Goal: Task Accomplishment & Management: Use online tool/utility

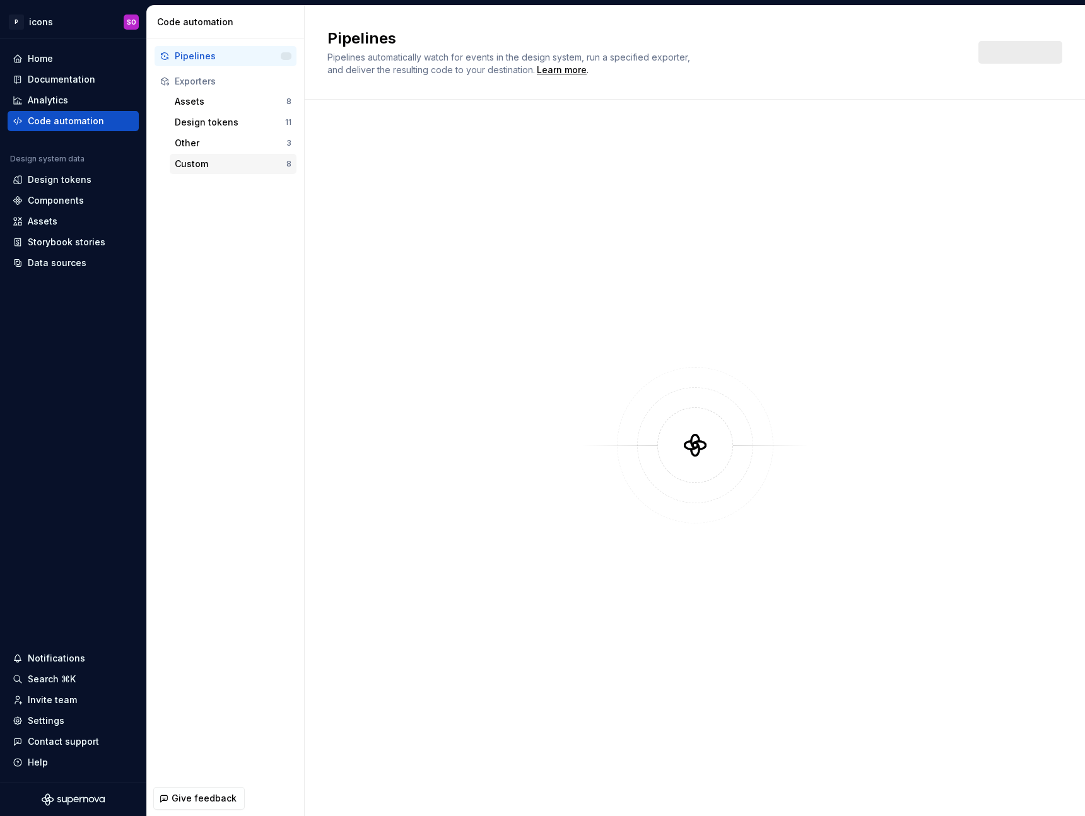
click at [246, 159] on div "Custom" at bounding box center [231, 164] width 112 height 13
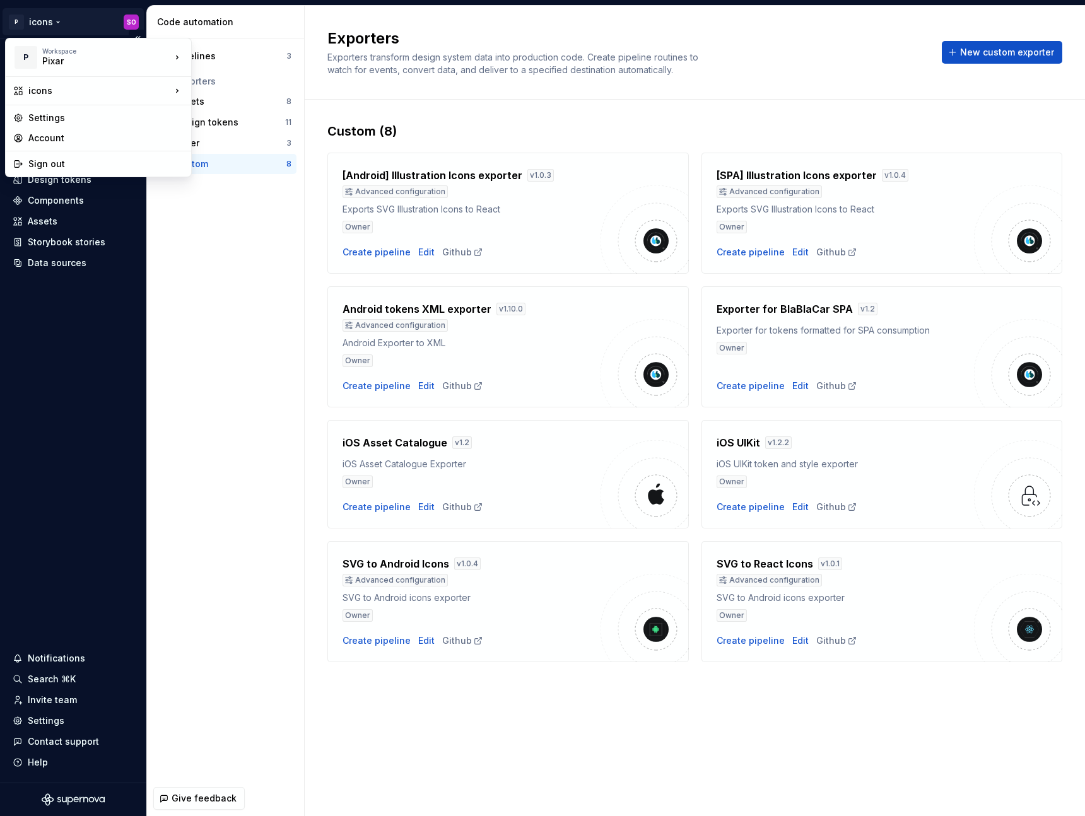
click at [87, 22] on html "P icons SO Home Documentation Analytics Code automation Design system data Desi…" at bounding box center [542, 408] width 1085 height 816
click at [250, 162] on div "pixar" at bounding box center [266, 157] width 109 height 13
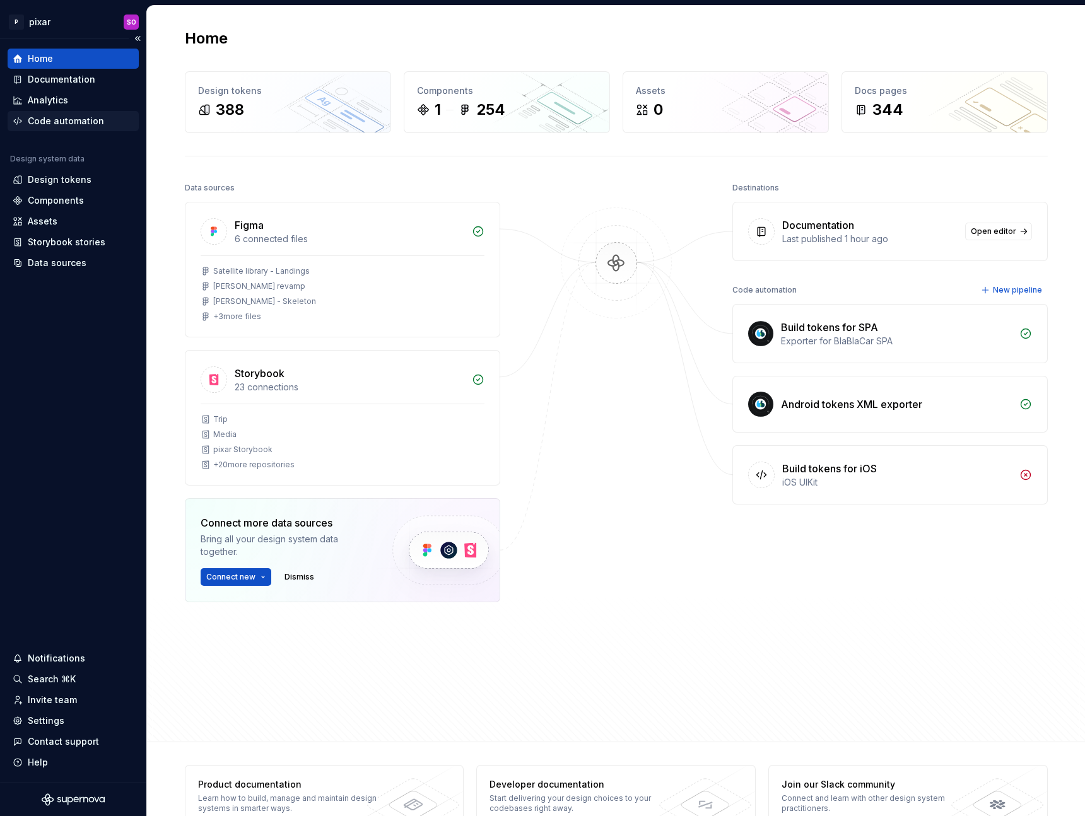
click at [72, 121] on div "Code automation" at bounding box center [66, 121] width 76 height 13
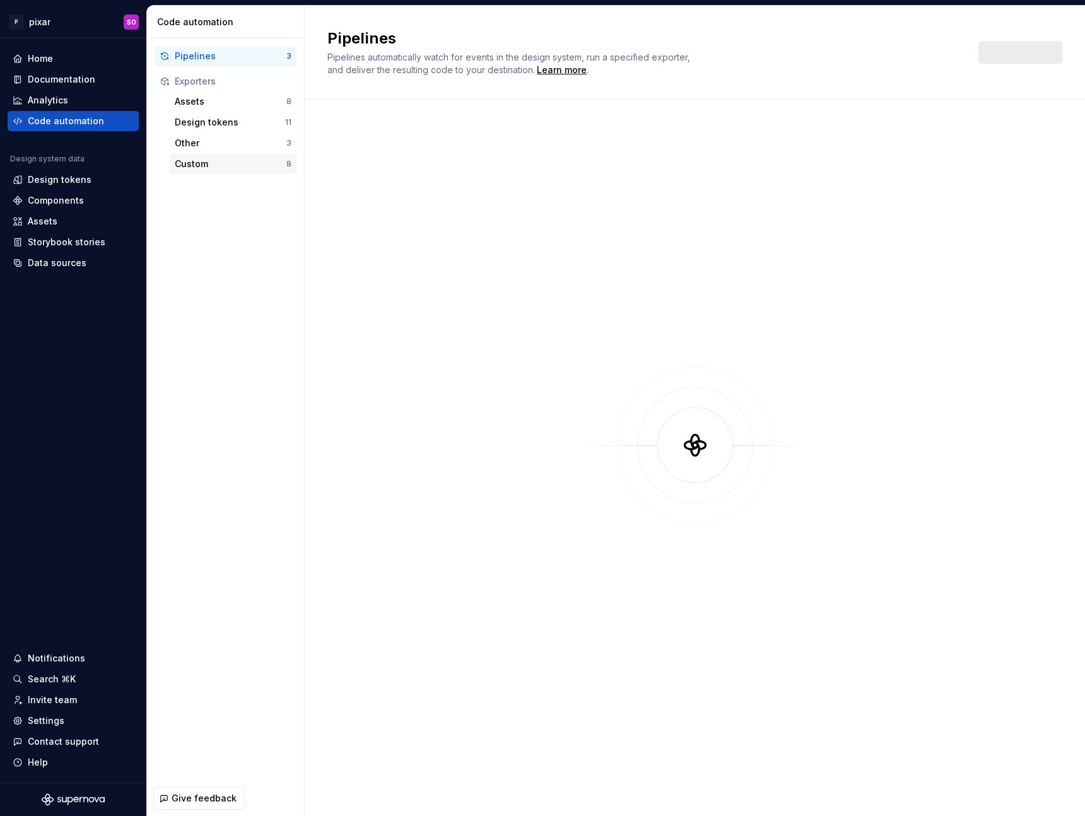
click at [213, 159] on div "Custom" at bounding box center [231, 164] width 112 height 13
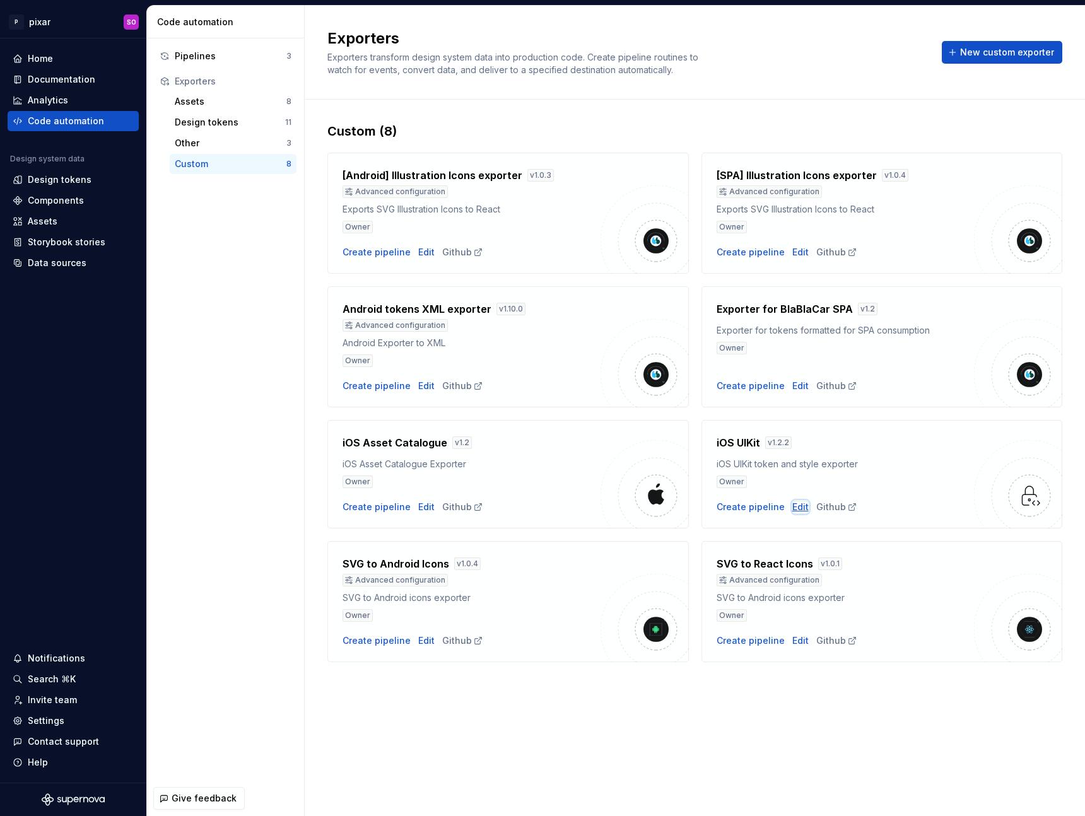
click at [792, 510] on div "Edit" at bounding box center [800, 507] width 16 height 13
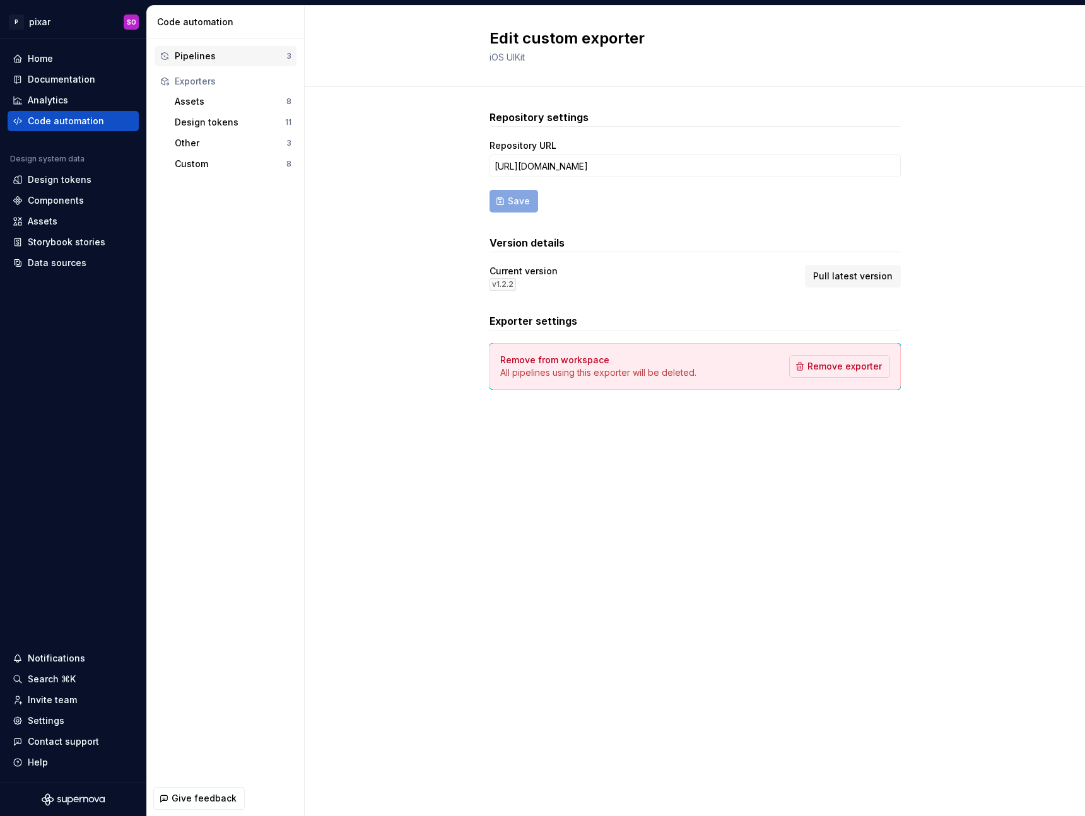
click at [220, 57] on div "Pipelines" at bounding box center [231, 56] width 112 height 13
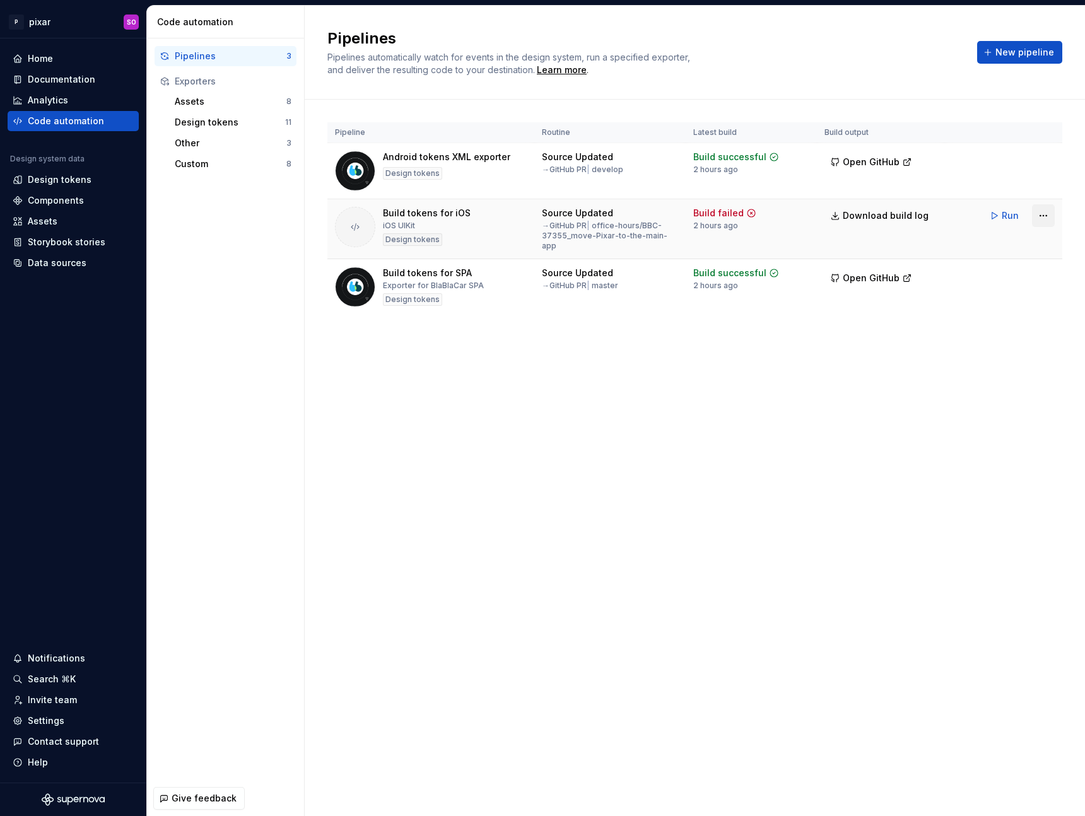
click at [1050, 214] on html "P pixar SO Home Documentation Analytics Code automation Design system data Desi…" at bounding box center [542, 408] width 1085 height 816
click at [1001, 244] on div "Edit pipeline" at bounding box center [1027, 243] width 108 height 13
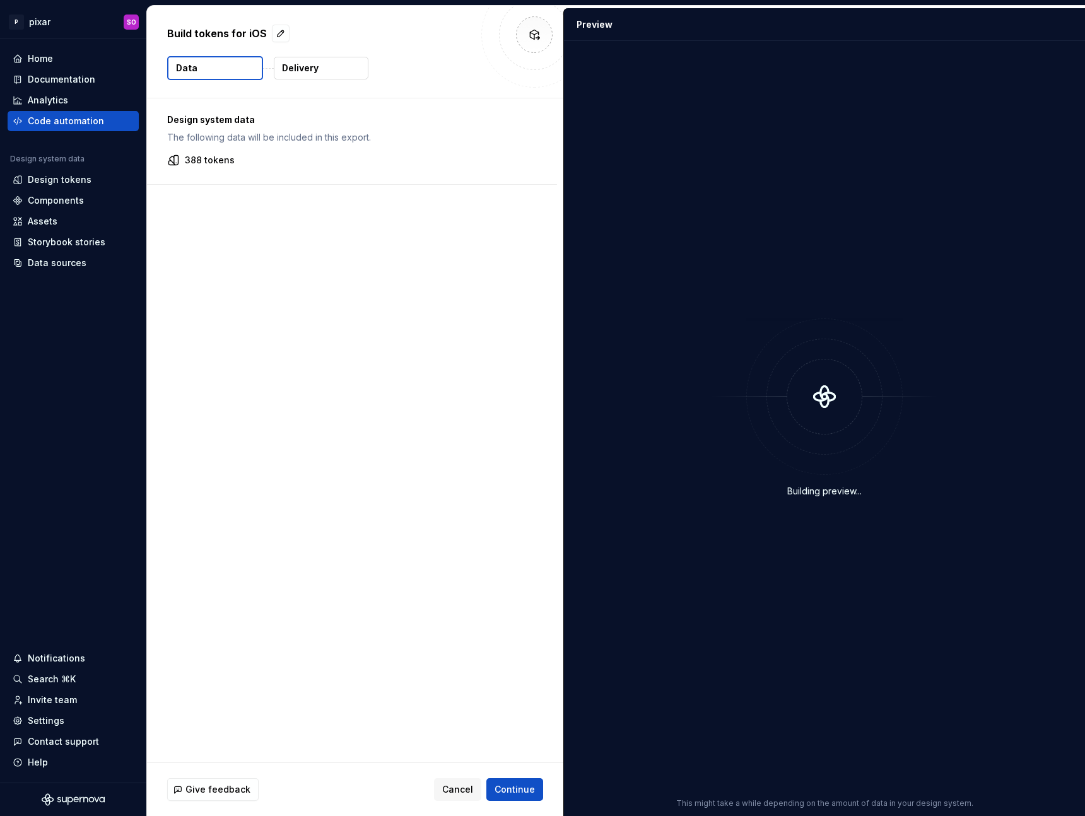
click at [302, 69] on p "Delivery" at bounding box center [300, 68] width 37 height 13
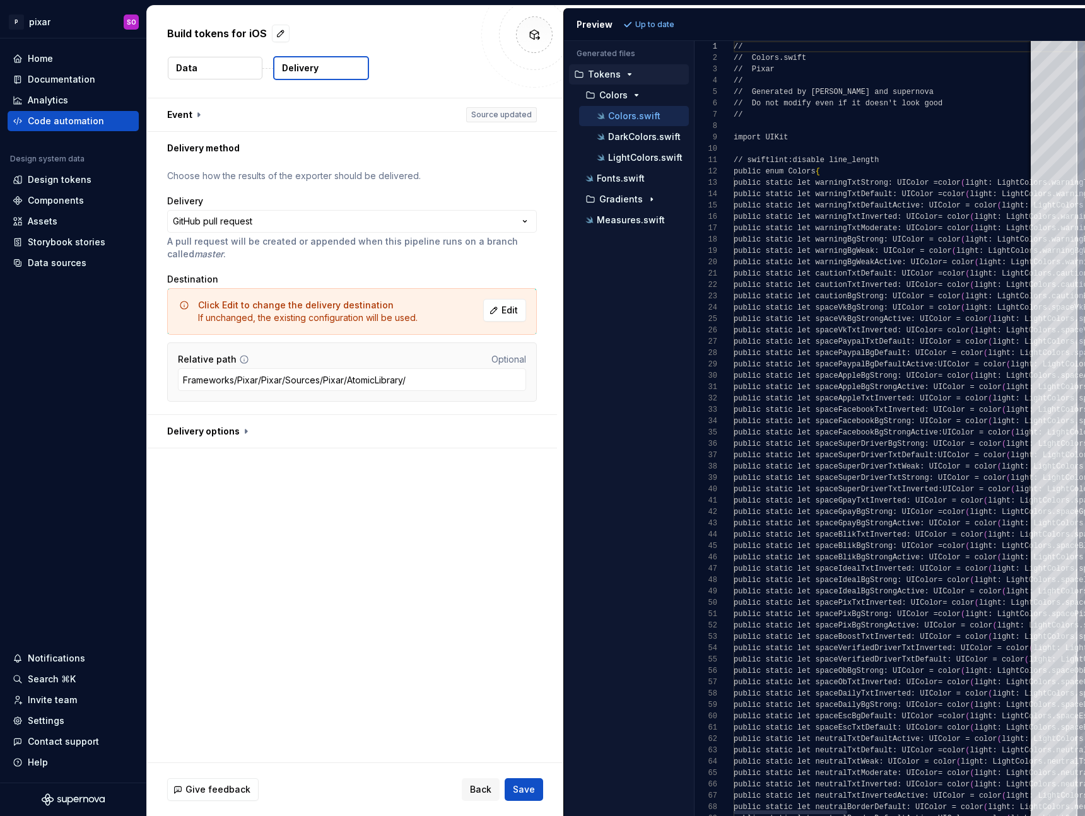
click at [428, 223] on html "**********" at bounding box center [542, 408] width 1085 height 816
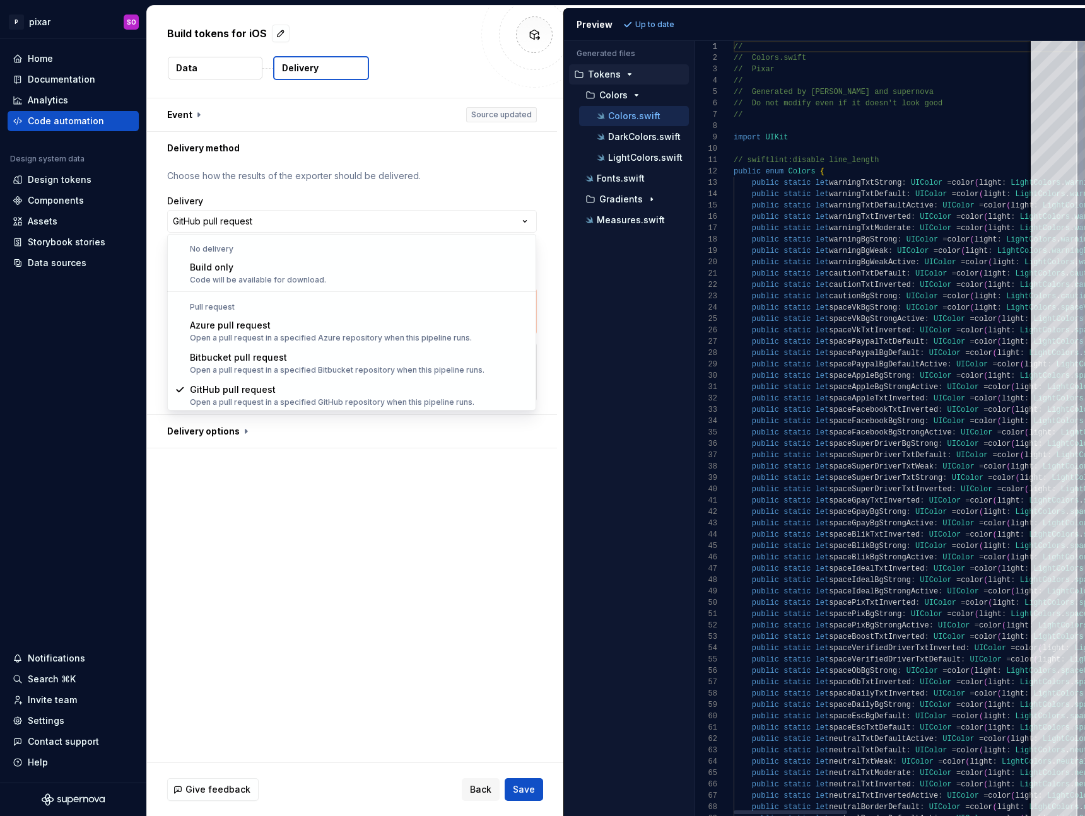
scroll to position [1, 0]
click at [449, 171] on html "**********" at bounding box center [542, 408] width 1085 height 816
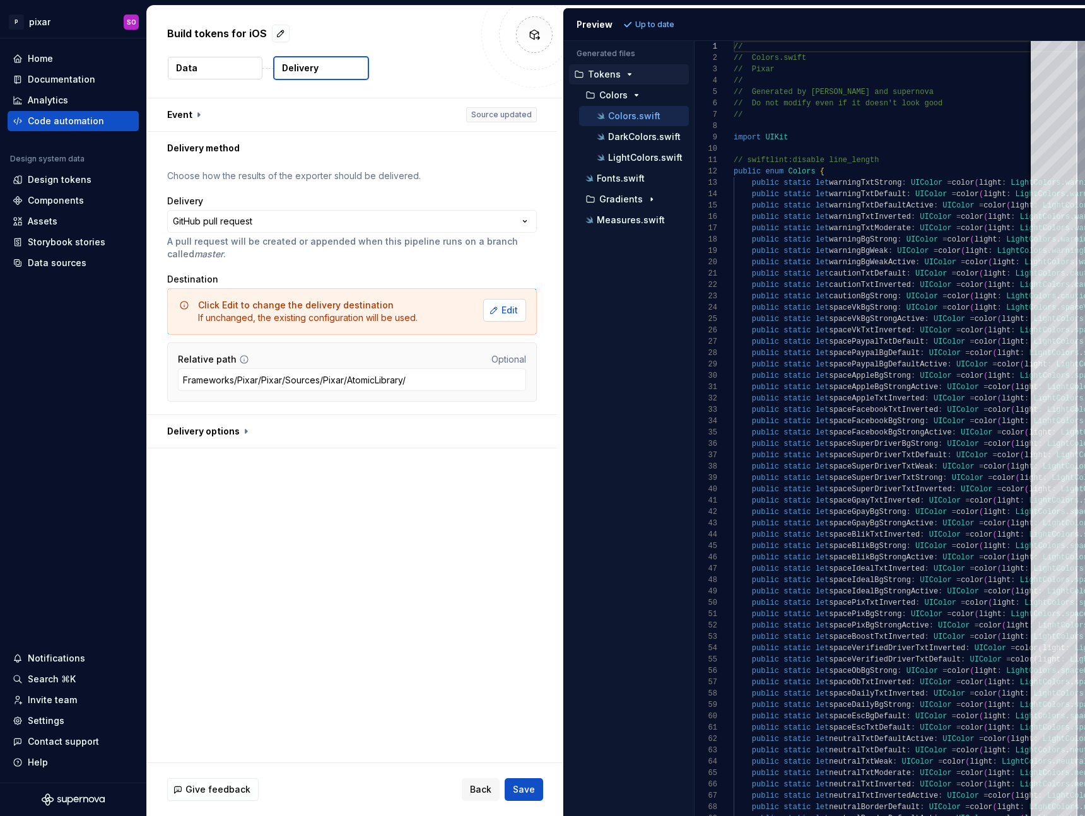
click at [505, 312] on span "Edit" at bounding box center [510, 310] width 16 height 13
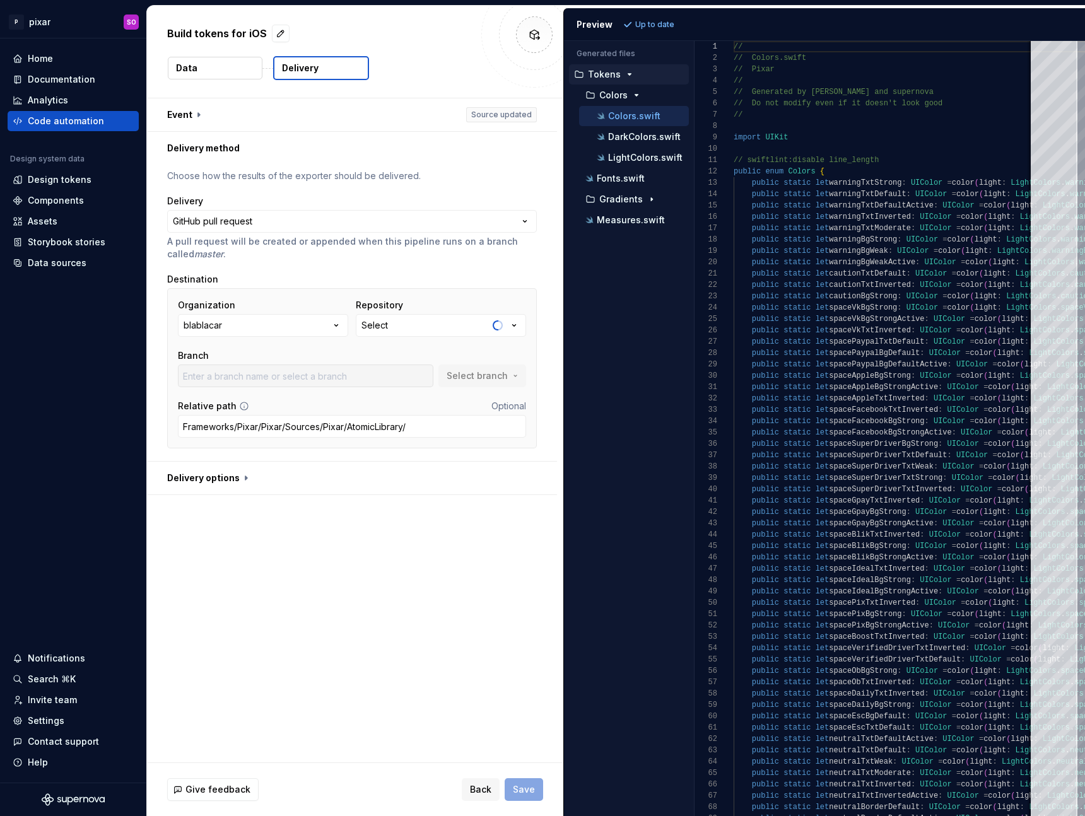
click at [291, 327] on button "blablacar" at bounding box center [263, 325] width 170 height 23
click at [473, 302] on div "Repository" at bounding box center [441, 305] width 170 height 13
click at [464, 320] on button "Select" at bounding box center [441, 325] width 170 height 23
type input "app"
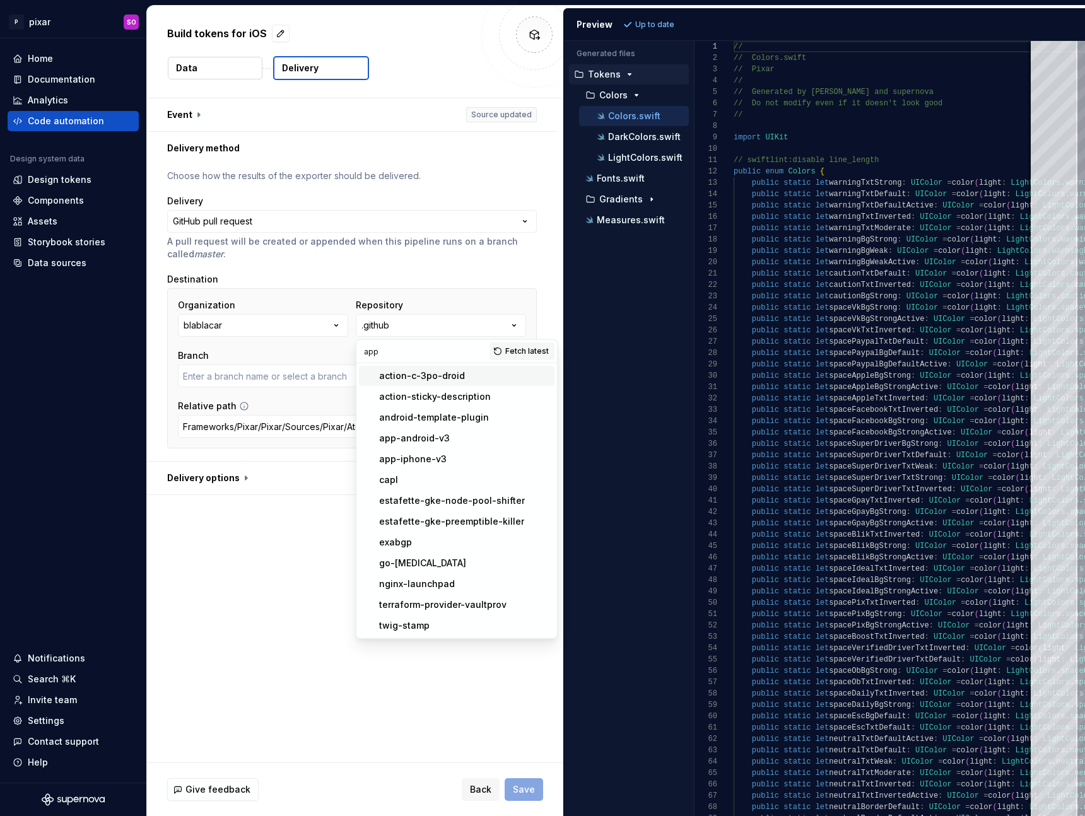
type input "master"
type input "app"
click at [398, 457] on div "app-iphone-v3" at bounding box center [413, 459] width 68 height 13
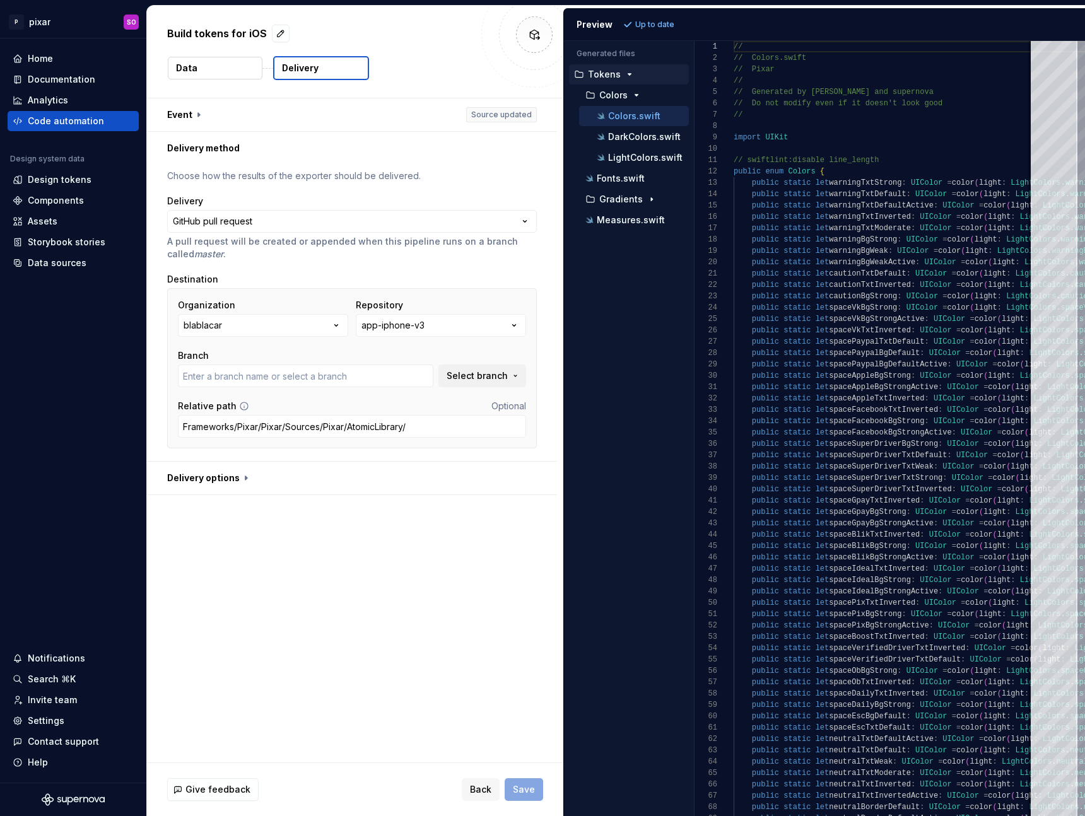
click at [345, 630] on div "**********" at bounding box center [355, 430] width 416 height 664
click at [278, 373] on input "actions/xcode15" at bounding box center [306, 376] width 256 height 23
type input "develop"
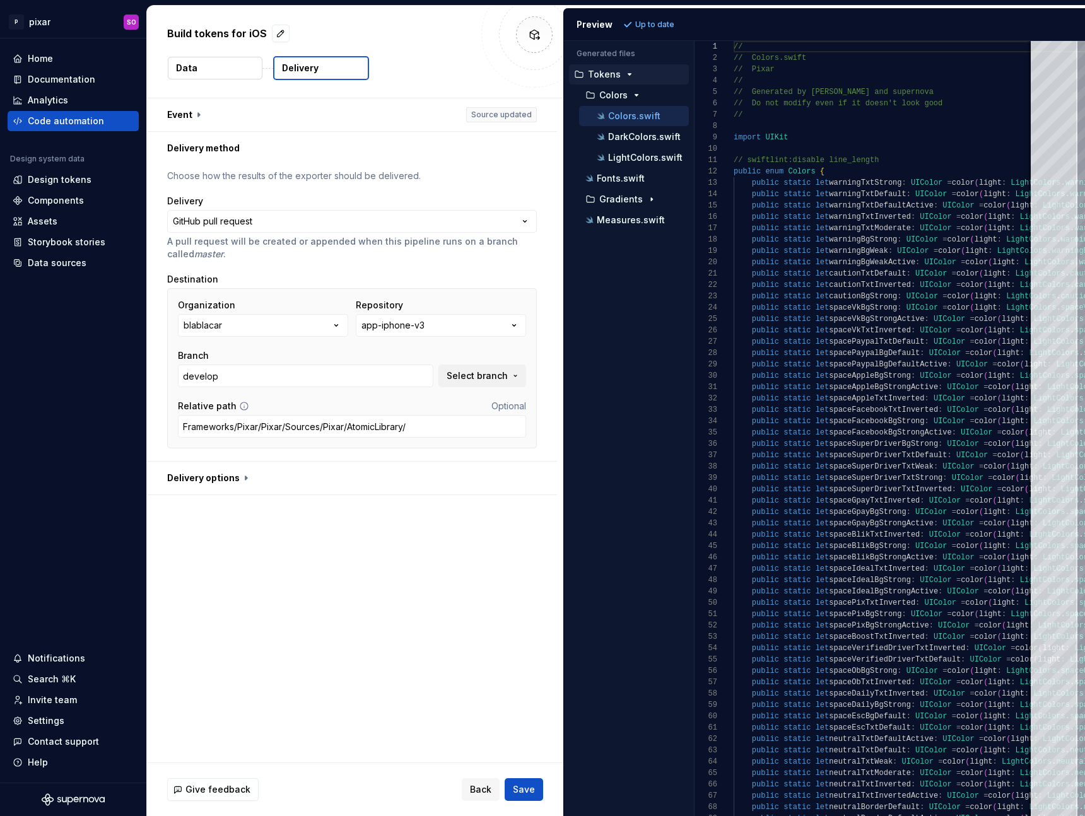
click at [382, 574] on div "**********" at bounding box center [355, 430] width 416 height 664
click at [167, 349] on div "Organization blablacar Repository app-iphone-v3 Branch develop Select branch Re…" at bounding box center [352, 368] width 370 height 160
click at [526, 791] on span "Save" at bounding box center [524, 790] width 22 height 13
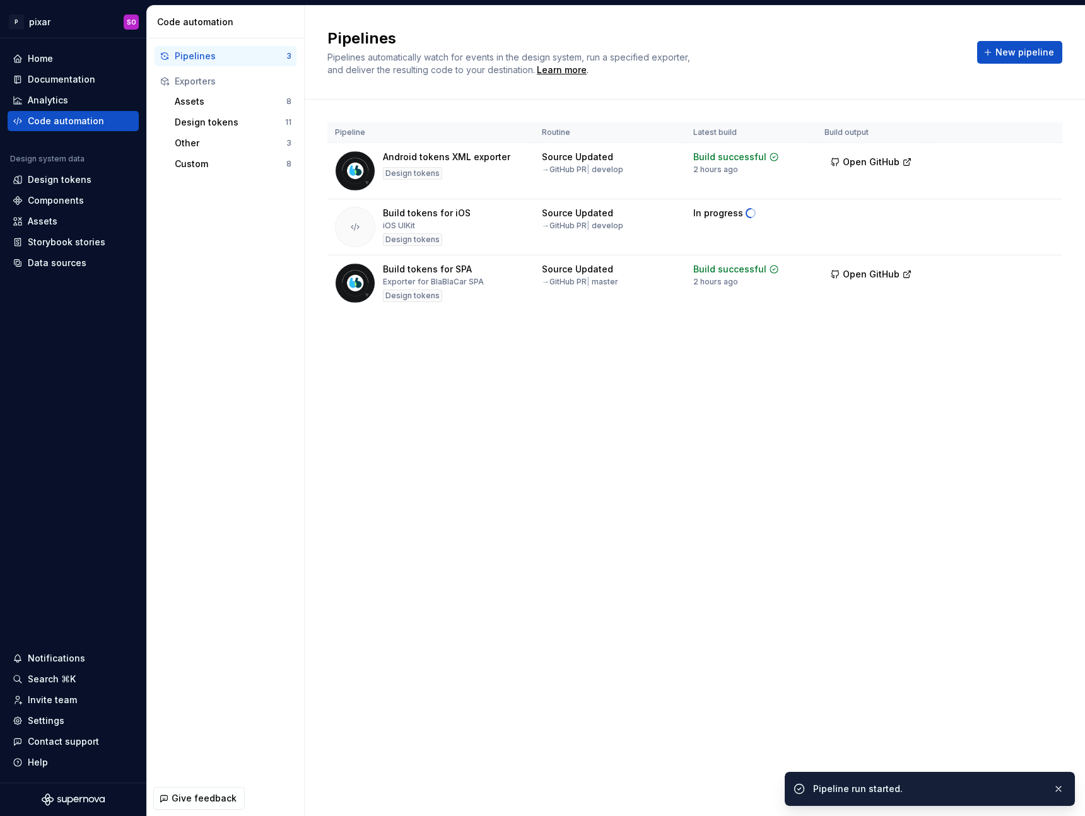
click at [488, 515] on div "Pipelines Pipelines automatically watch for events in the design system, run a …" at bounding box center [695, 411] width 780 height 811
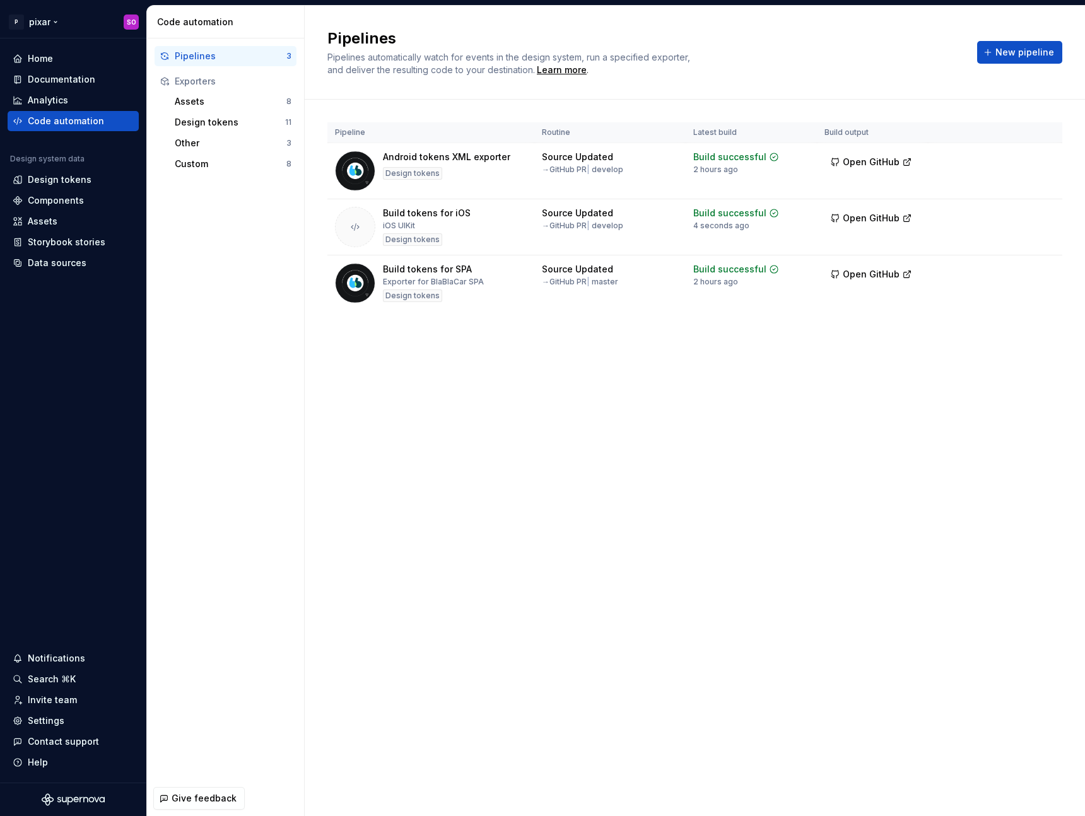
click at [51, 21] on html "P pixar SO Home Documentation Analytics Code automation Design system data Desi…" at bounding box center [542, 408] width 1085 height 816
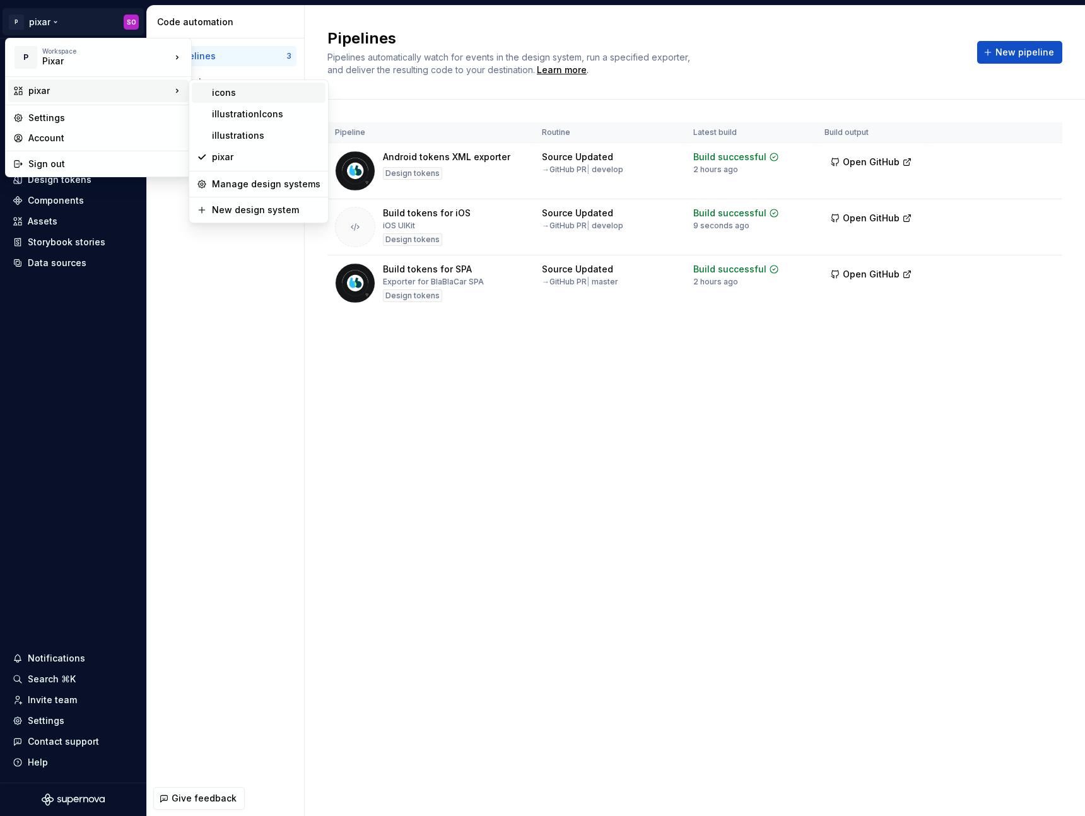
click at [240, 94] on div "icons" at bounding box center [266, 92] width 109 height 13
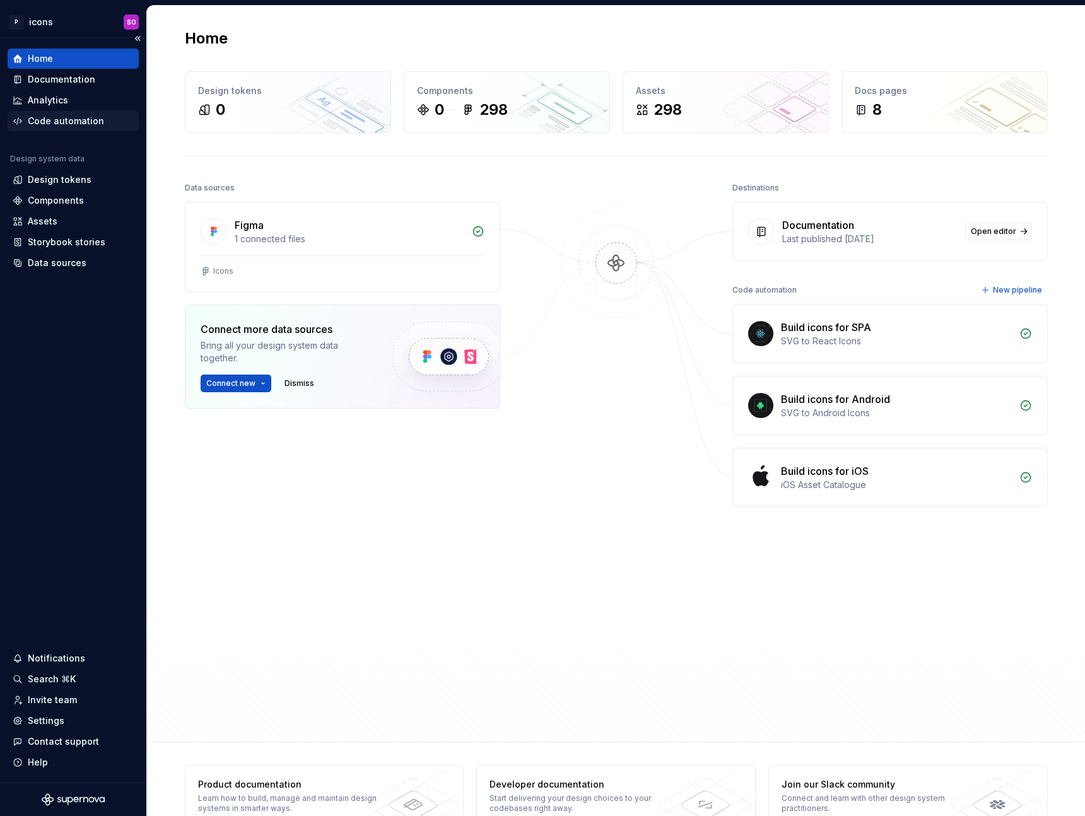
drag, startPoint x: 93, startPoint y: 125, endPoint x: 107, endPoint y: 125, distance: 13.2
click at [93, 125] on div "Code automation" at bounding box center [66, 121] width 76 height 13
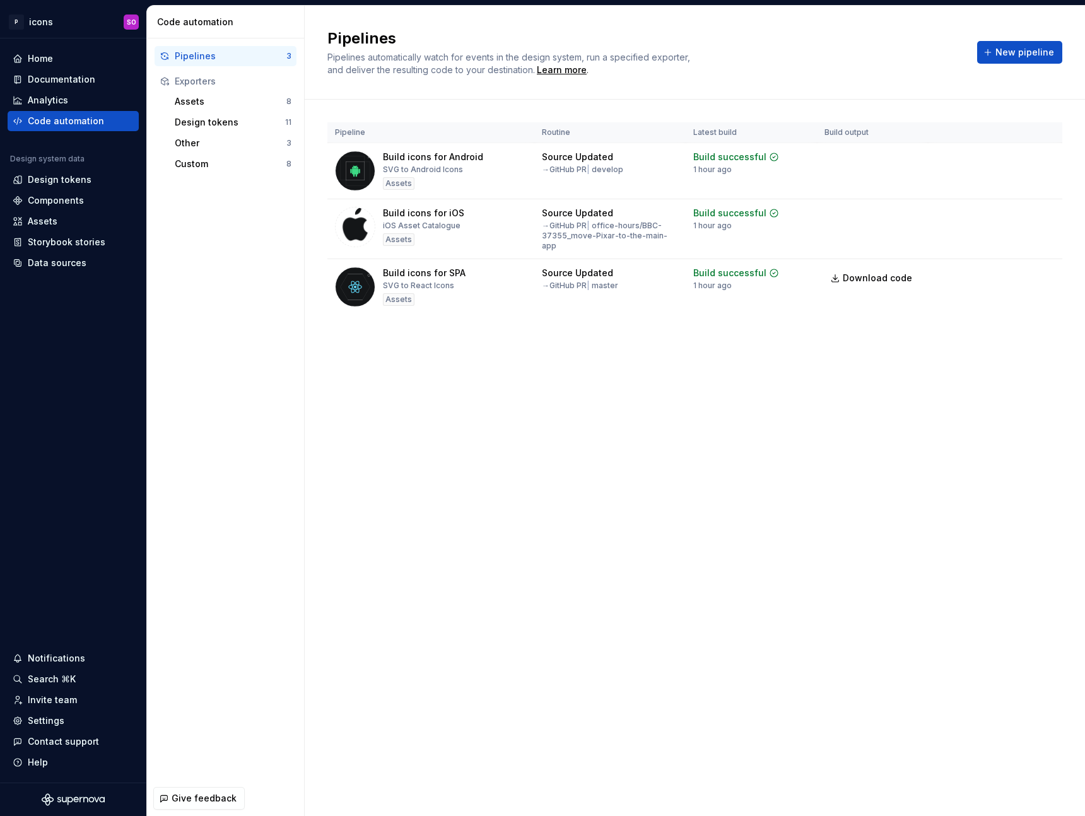
click at [620, 484] on div "Pipelines Pipelines automatically watch for events in the design system, run a …" at bounding box center [695, 411] width 780 height 811
click at [1047, 215] on html "P icons SO Home Documentation Analytics Code automation Design system data Desi…" at bounding box center [542, 408] width 1085 height 816
click at [1015, 242] on div "Edit pipeline" at bounding box center [1027, 243] width 108 height 13
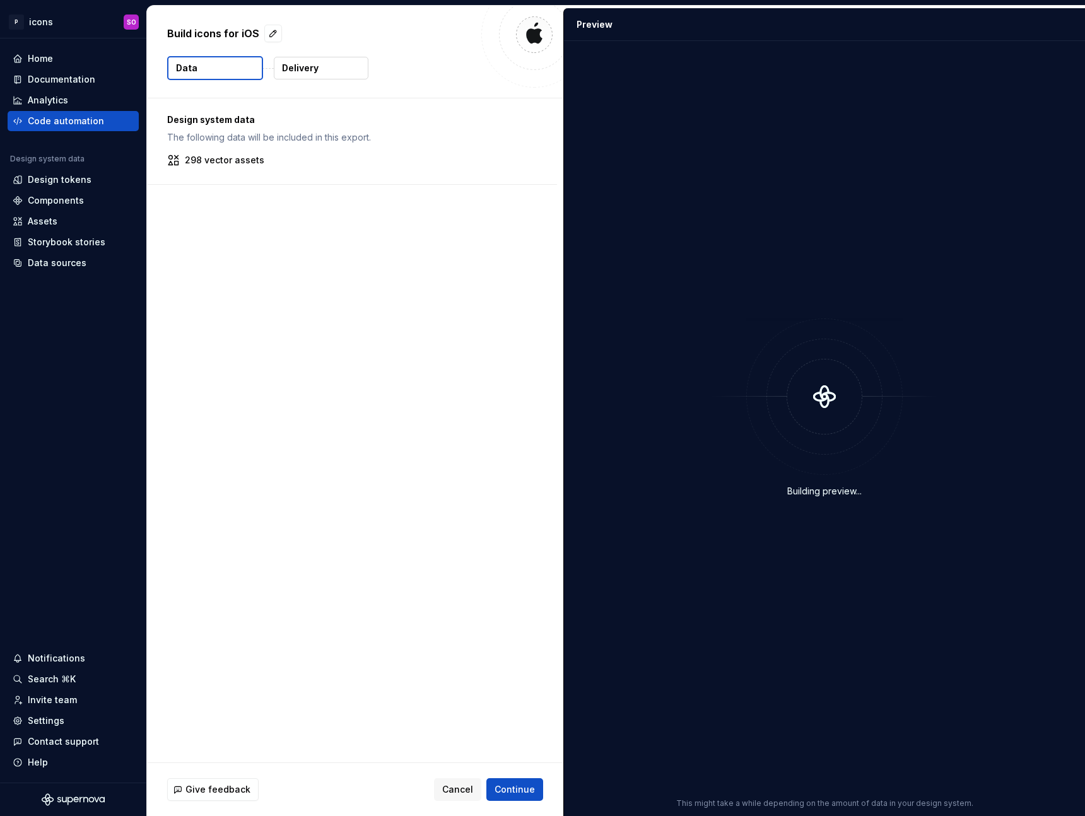
click at [303, 71] on p "Delivery" at bounding box center [300, 68] width 37 height 13
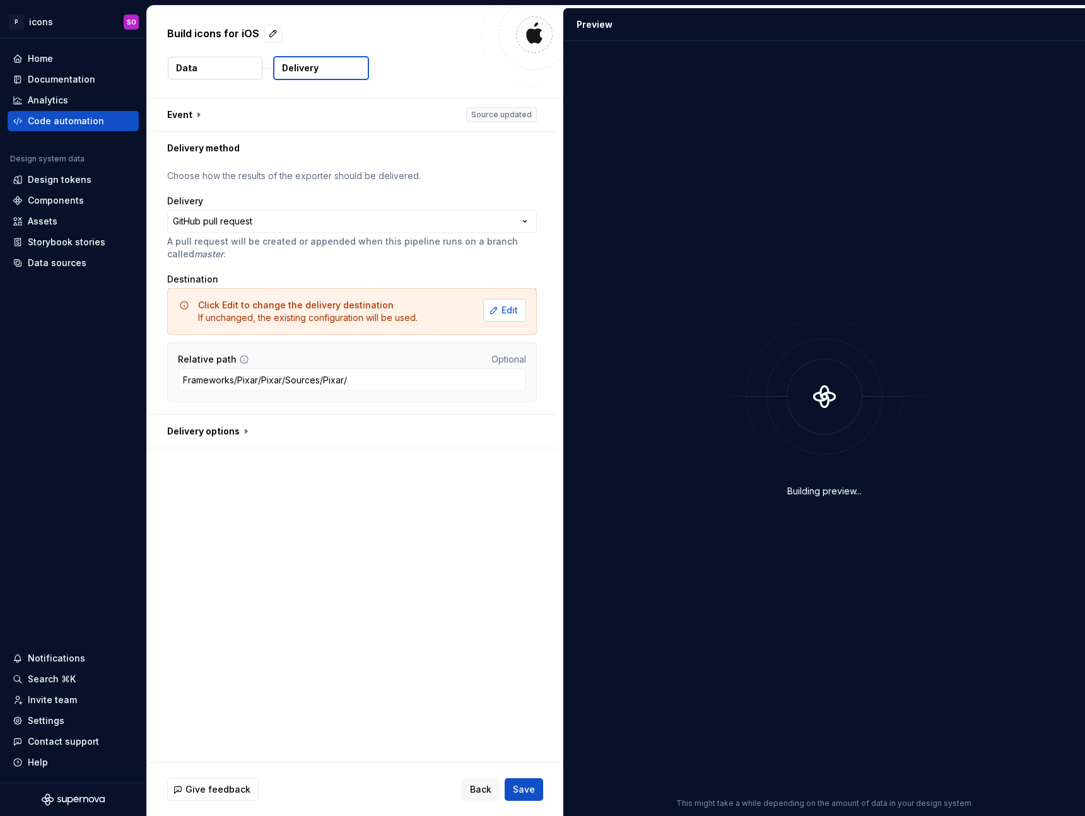
click at [519, 314] on button "Edit" at bounding box center [504, 310] width 43 height 23
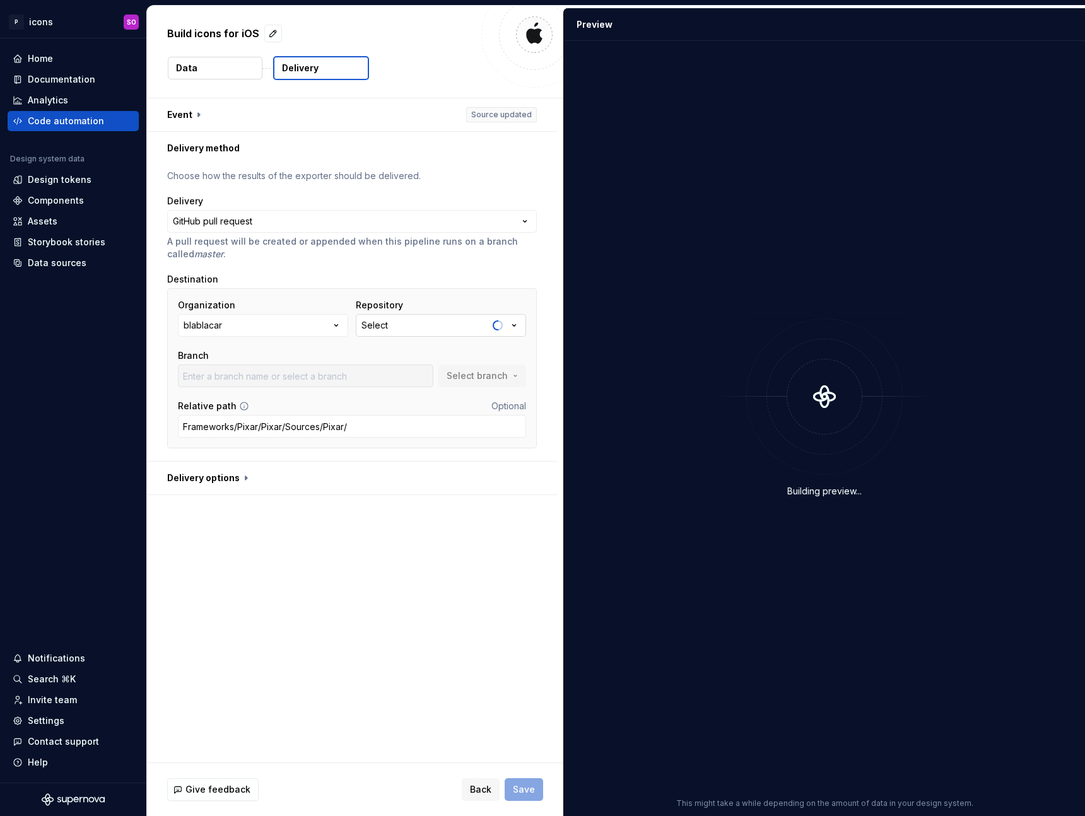
click at [433, 328] on button "Select" at bounding box center [441, 325] width 170 height 23
type input "app"
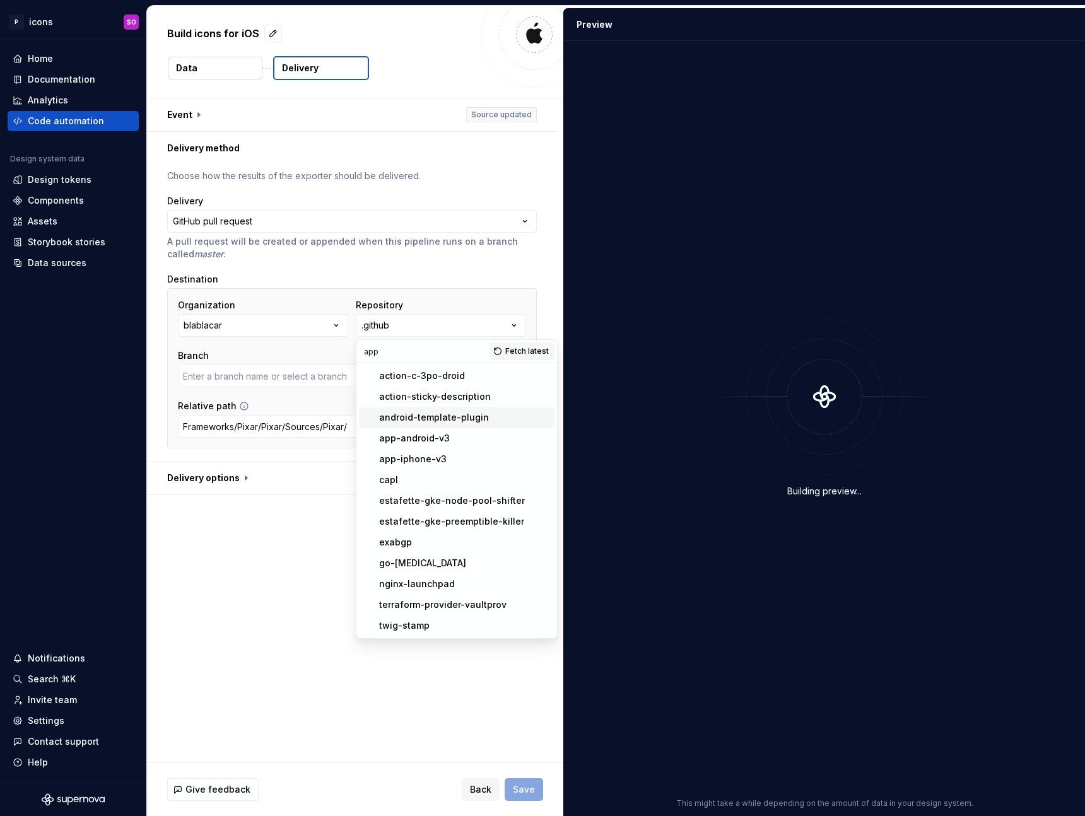
type input "master"
type input "app"
click at [456, 458] on div "app-iphone-v3" at bounding box center [464, 459] width 170 height 13
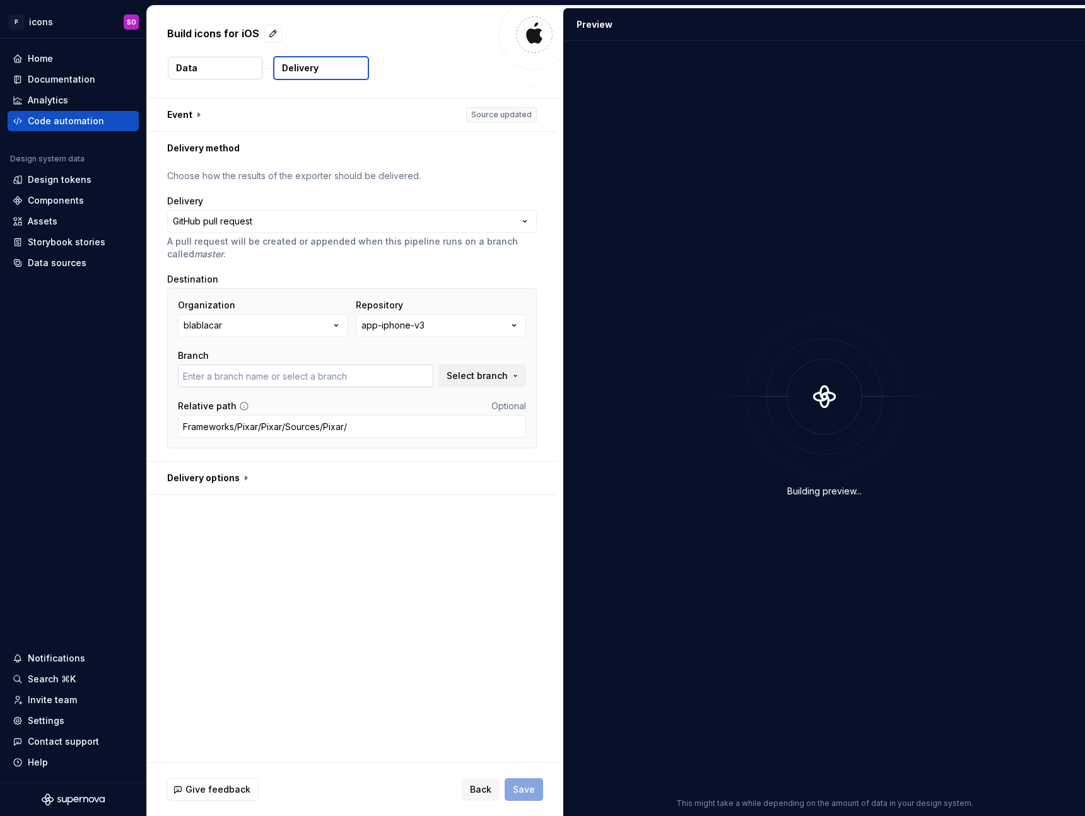
click at [297, 379] on input "text" at bounding box center [306, 376] width 256 height 23
type input "develop"
click at [329, 582] on div "**********" at bounding box center [355, 430] width 416 height 664
click at [520, 785] on span "Save" at bounding box center [524, 790] width 22 height 13
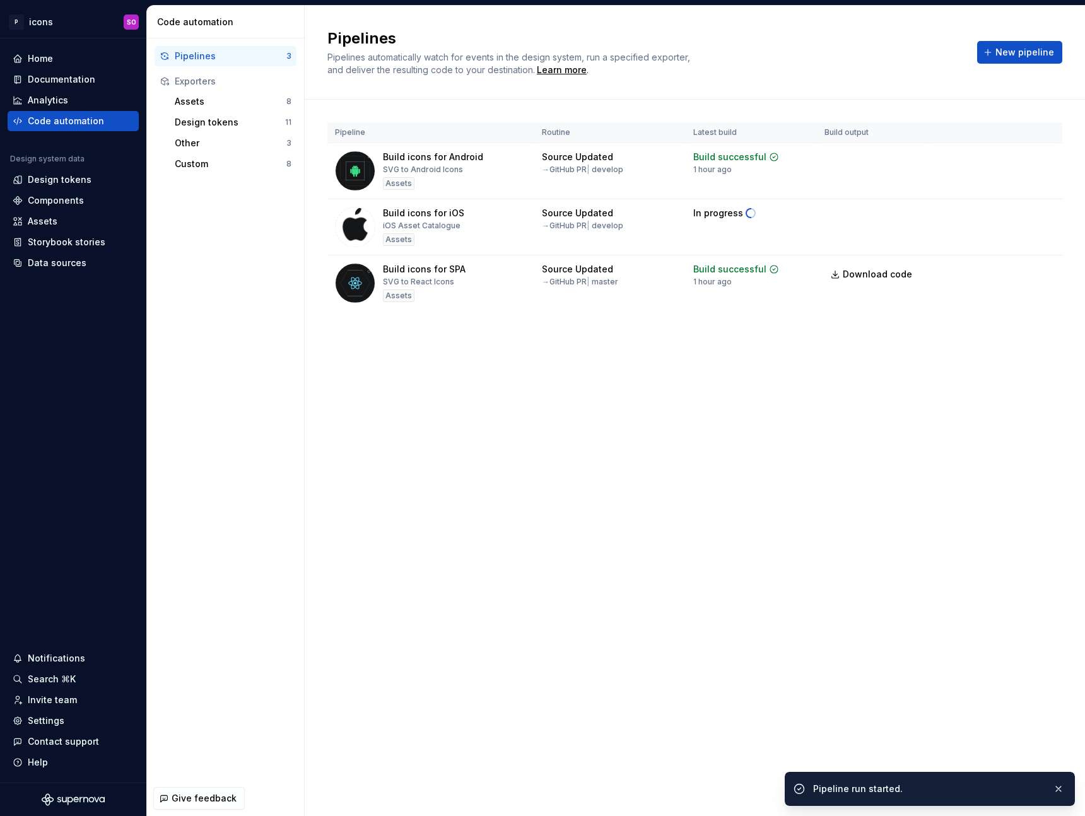
click at [602, 484] on div "Pipelines Pipelines automatically watch for events in the design system, run a …" at bounding box center [695, 411] width 780 height 811
